Goal: Information Seeking & Learning: Check status

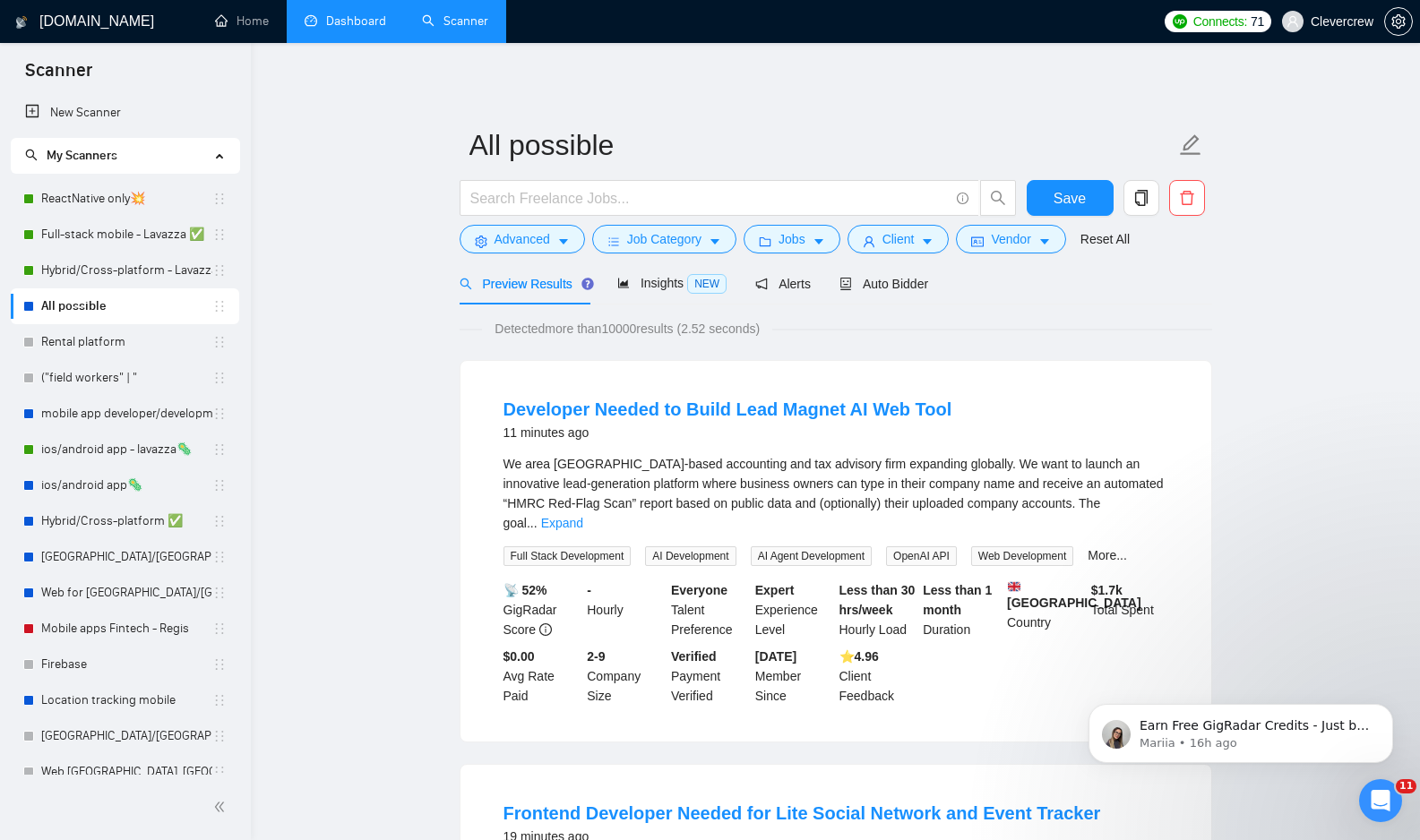
click at [326, 17] on link "Dashboard" at bounding box center [346, 21] width 81 height 15
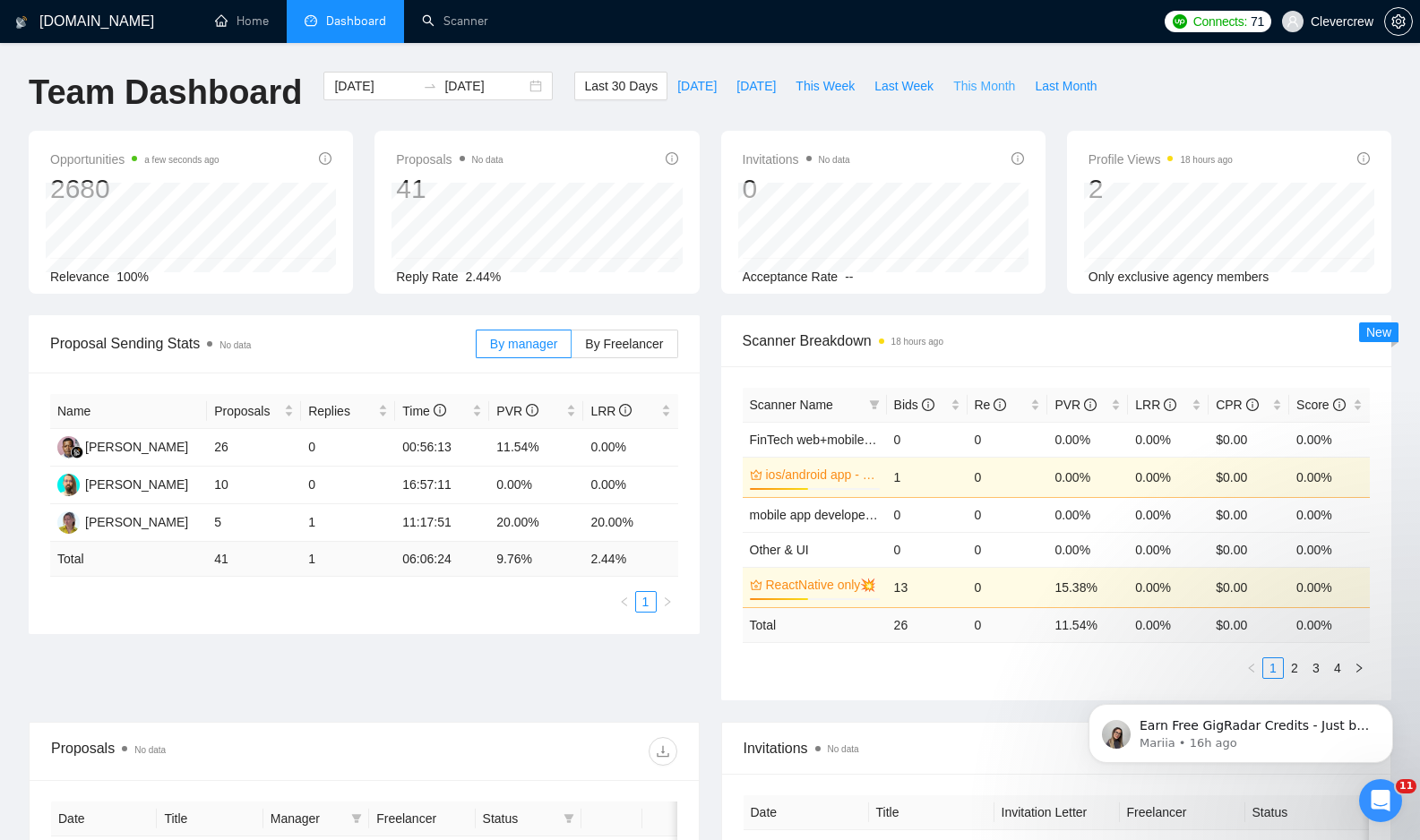
click at [988, 89] on span "This Month" at bounding box center [984, 86] width 61 height 20
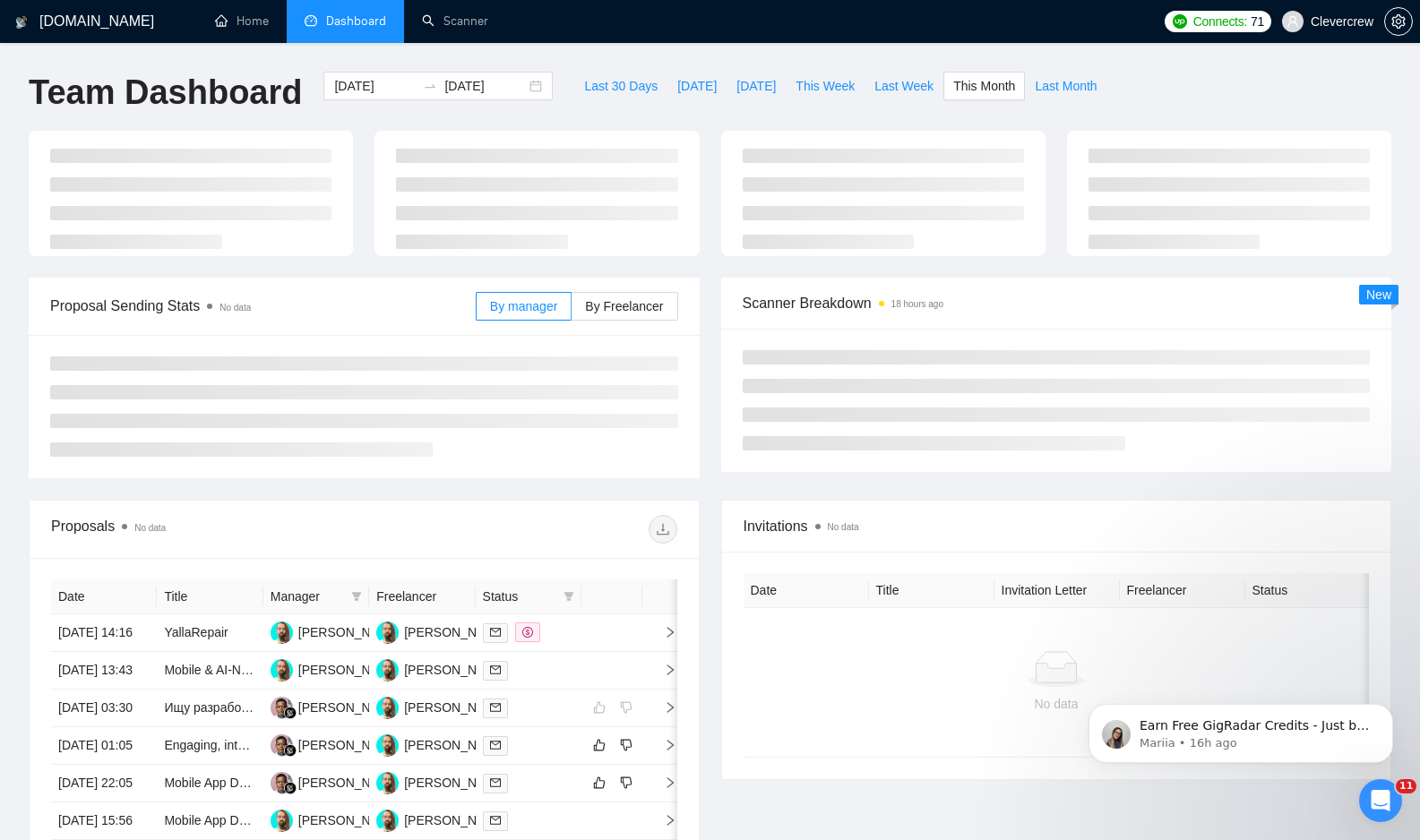
type input "[DATE]"
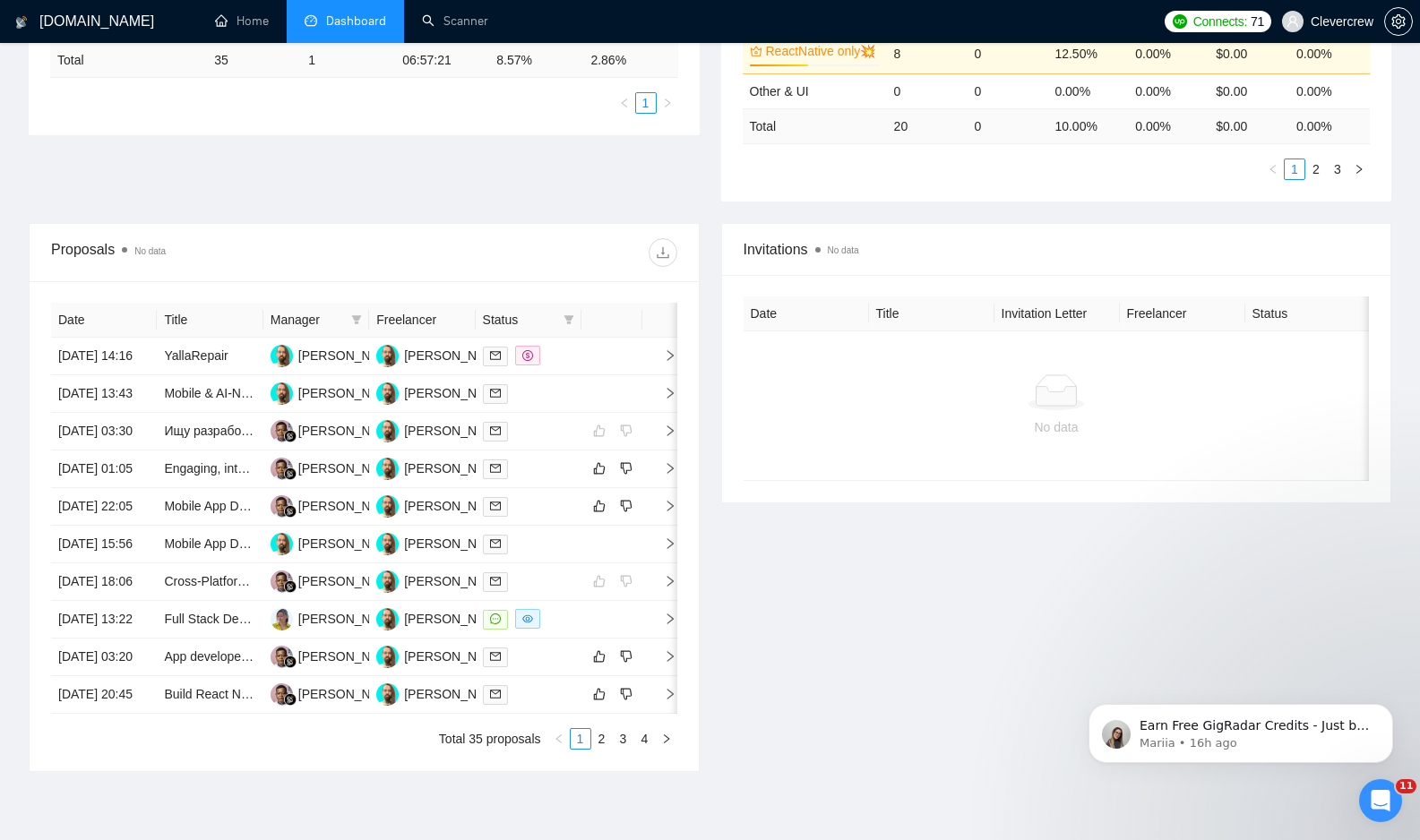
scroll to position [501, 0]
click at [179, 399] on link "Mobile & AI-Native SaaS App Development for SMB Contractors" at bounding box center [342, 392] width 357 height 14
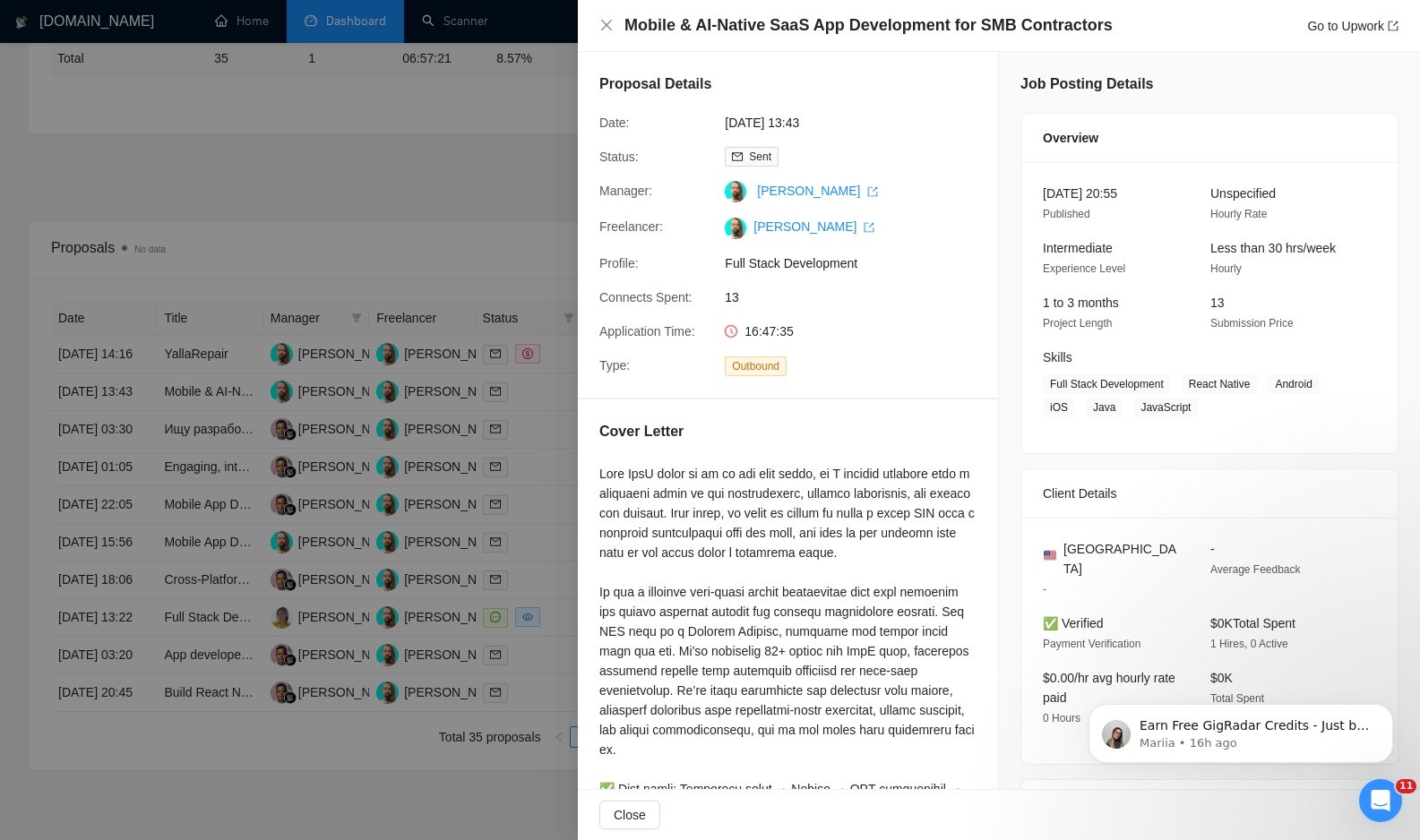
click at [481, 159] on div at bounding box center [710, 420] width 1420 height 840
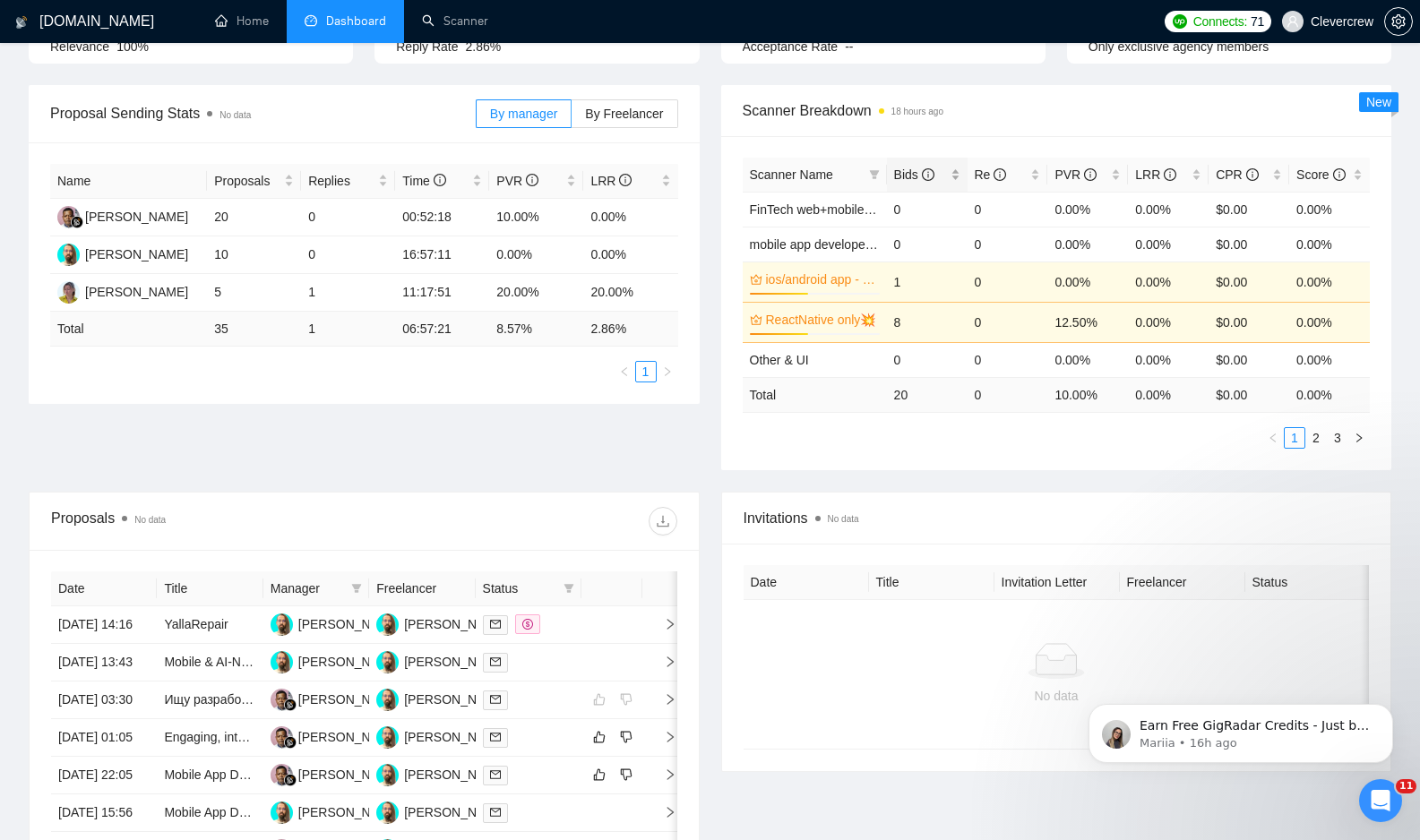
scroll to position [0, 0]
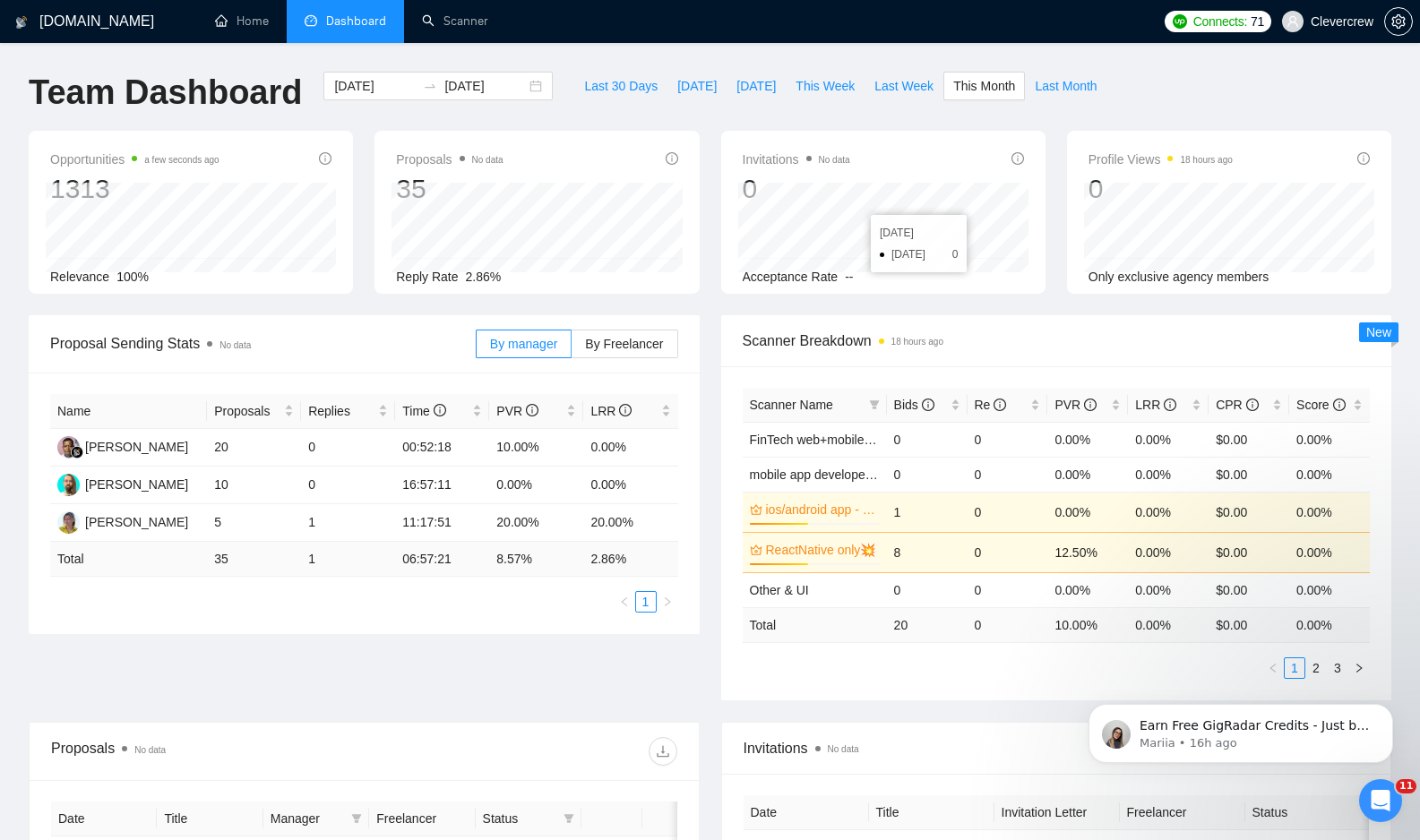
click at [1180, 91] on div "Team Dashboard [DATE] [DATE] Last 30 Days [DATE] [DATE] This Week Last Week Thi…" at bounding box center [710, 101] width 1385 height 60
click at [905, 406] on span "Bids" at bounding box center [914, 405] width 41 height 14
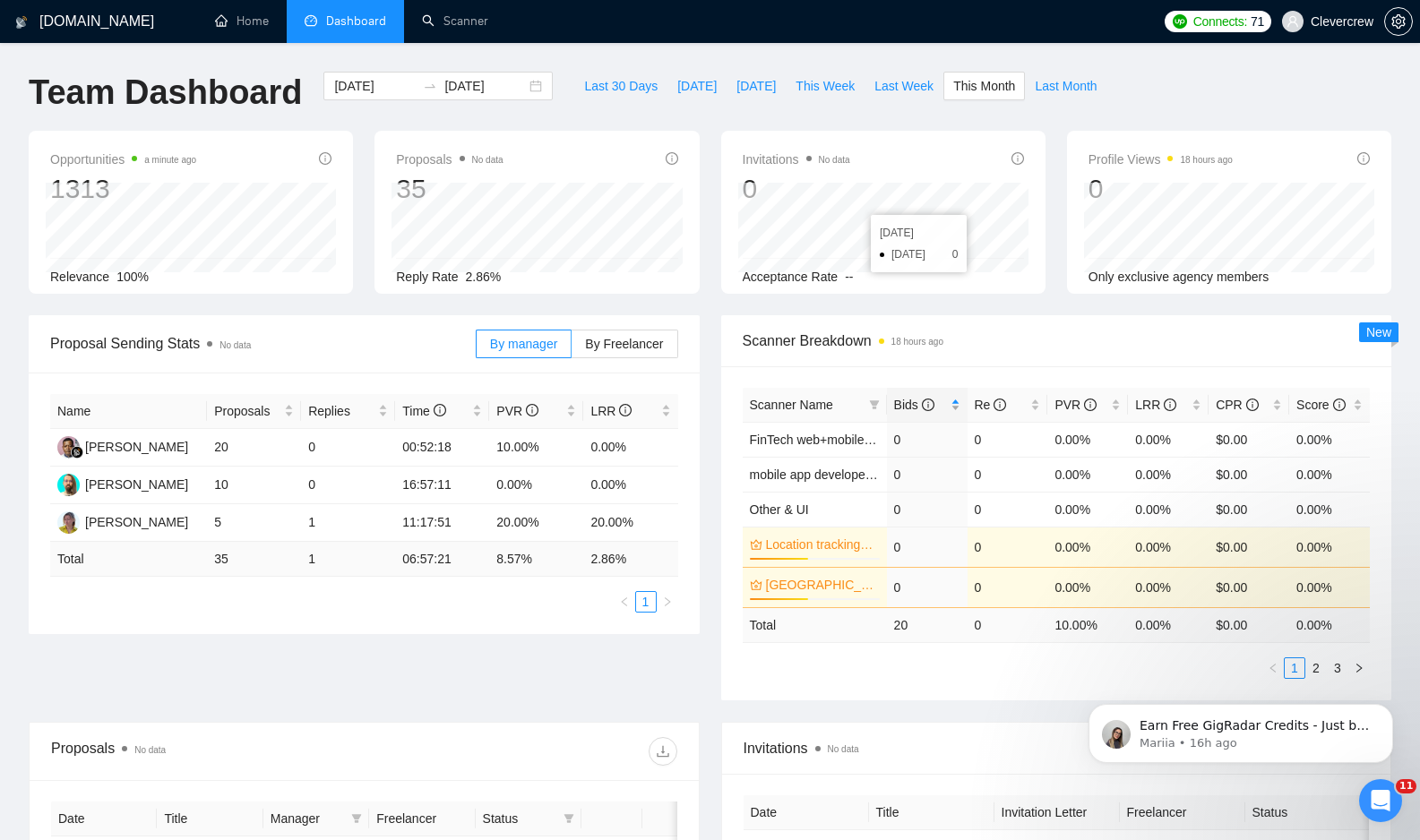
click at [909, 407] on span "Bids" at bounding box center [914, 405] width 41 height 14
